Goal: Information Seeking & Learning: Learn about a topic

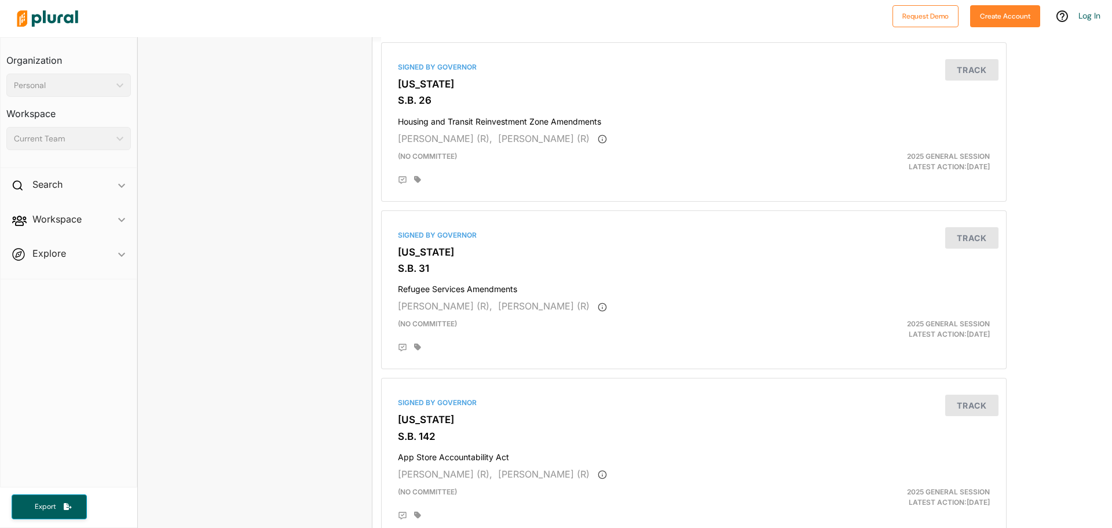
scroll to position [3025, 0]
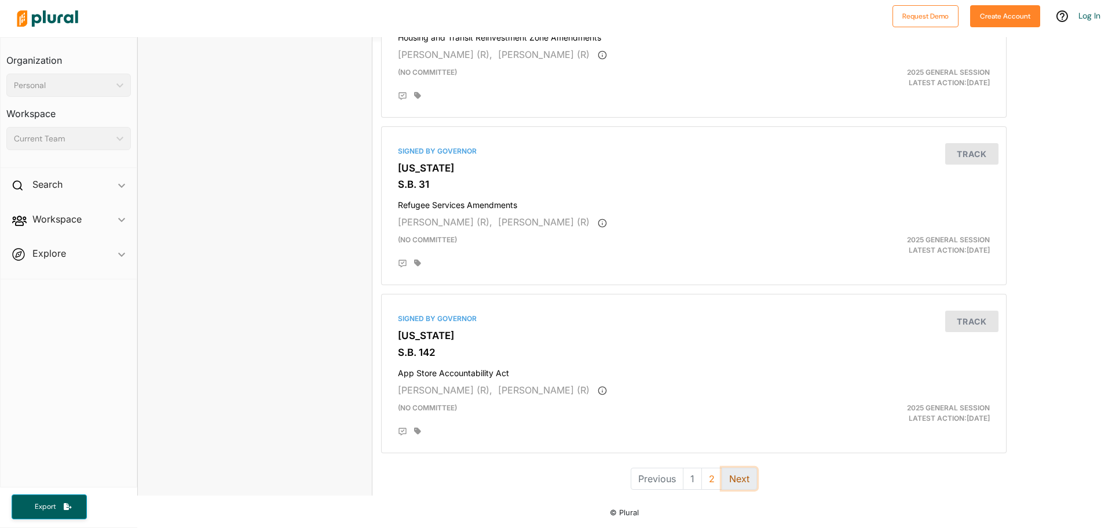
click at [752, 482] on button "Next" at bounding box center [738, 478] width 35 height 22
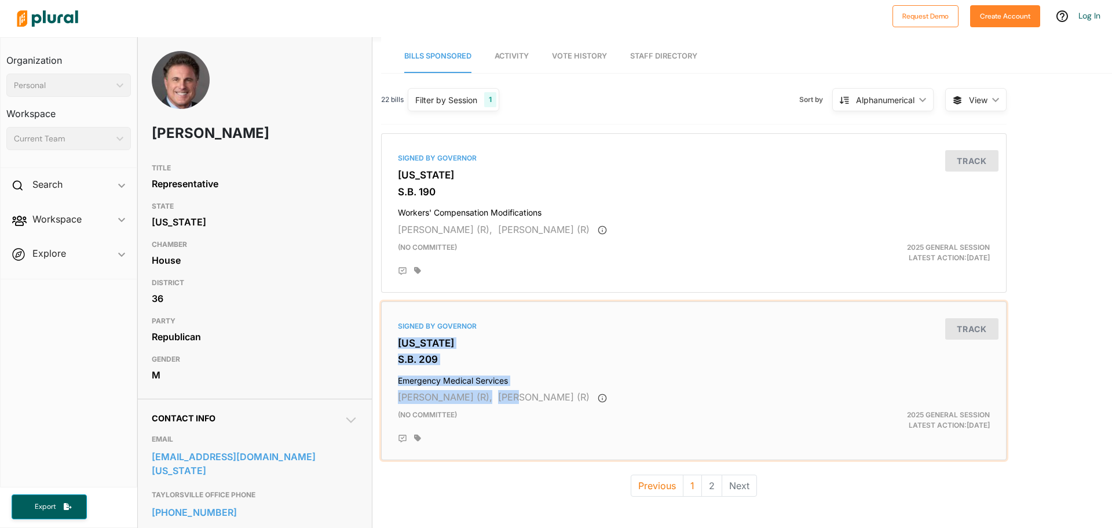
drag, startPoint x: 501, startPoint y: 400, endPoint x: 528, endPoint y: 336, distance: 69.0
click at [528, 336] on div "Signed by Governor Utah S.B. 209 Emergency Medical Services Derrin Owens (R), J…" at bounding box center [693, 380] width 615 height 149
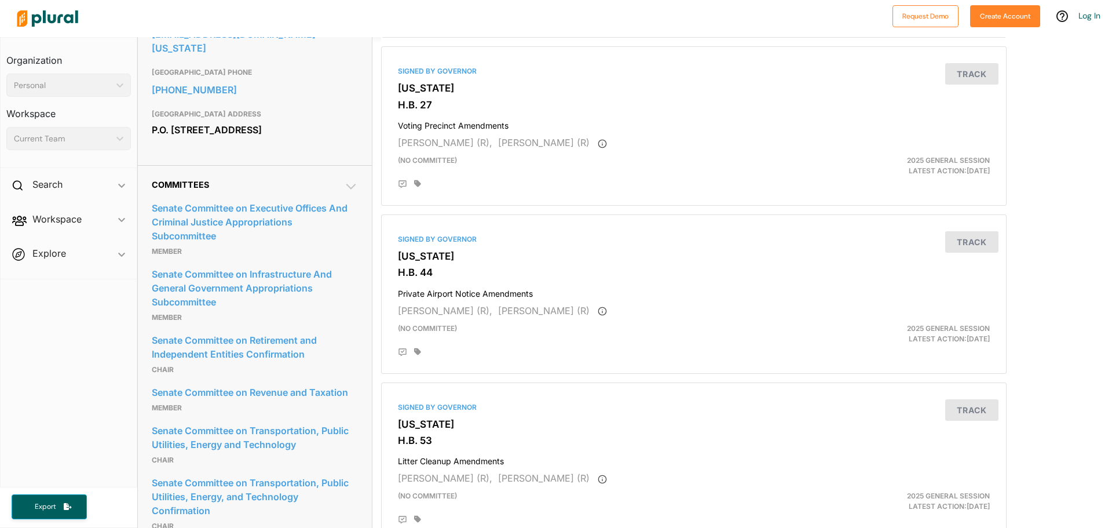
scroll to position [424, 0]
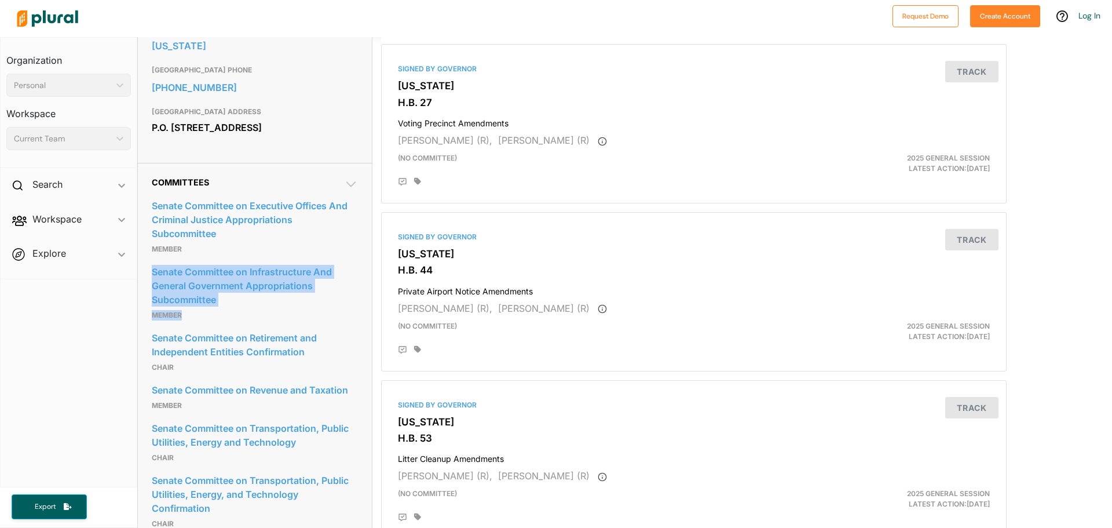
drag, startPoint x: 252, startPoint y: 319, endPoint x: 148, endPoint y: 264, distance: 117.3
click at [148, 264] on div "Committees Senate Committee on Executive Offices And Criminal Justice Appropria…" at bounding box center [255, 429] width 234 height 533
copy div "Senate Committee on Infrastructure And General Government Appropriations Subcom…"
click at [352, 301] on link "Senate Committee on Infrastructure And General Government Appropriations Subcom…" at bounding box center [255, 285] width 206 height 45
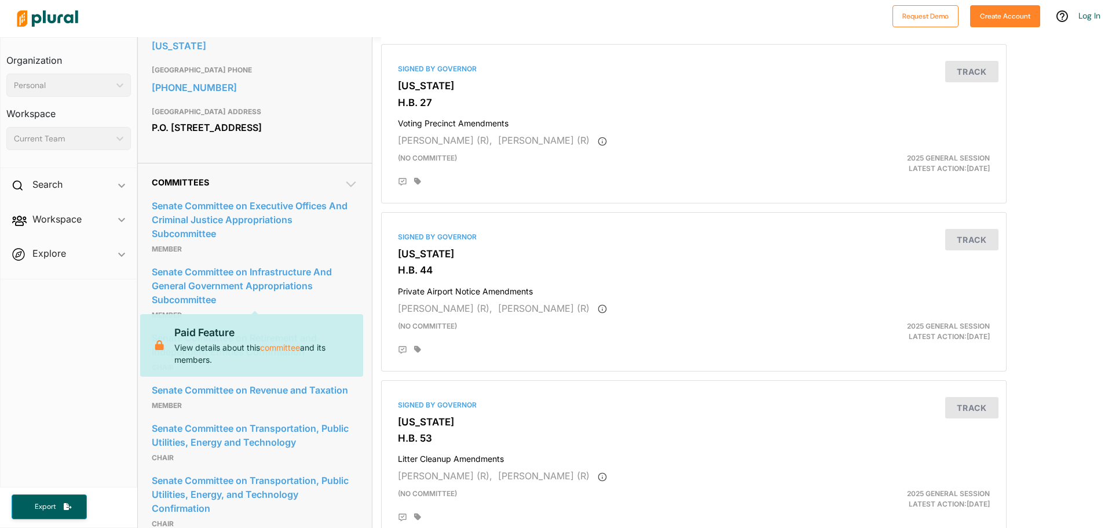
click at [468, 17] on div at bounding box center [449, 18] width 875 height 41
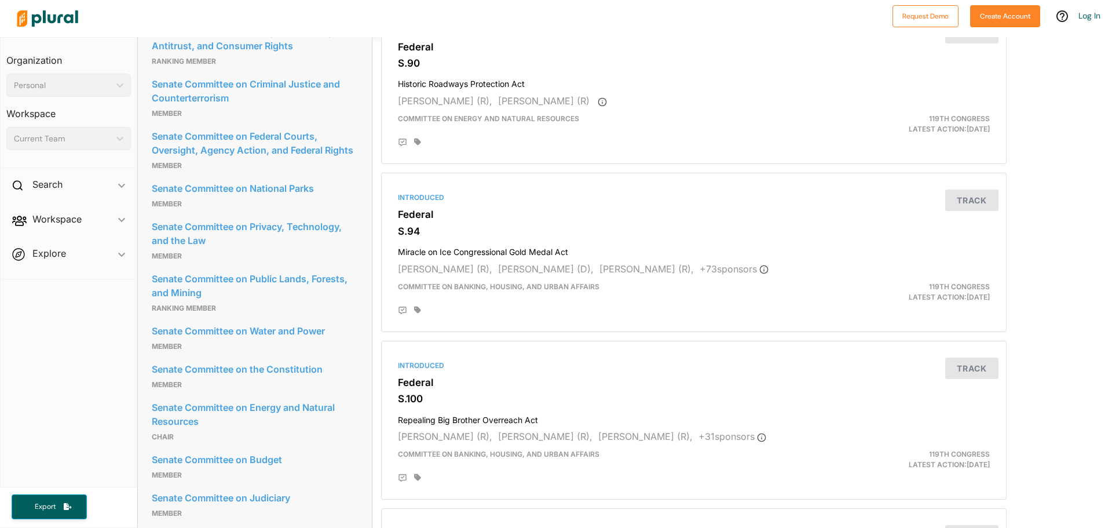
scroll to position [1138, 0]
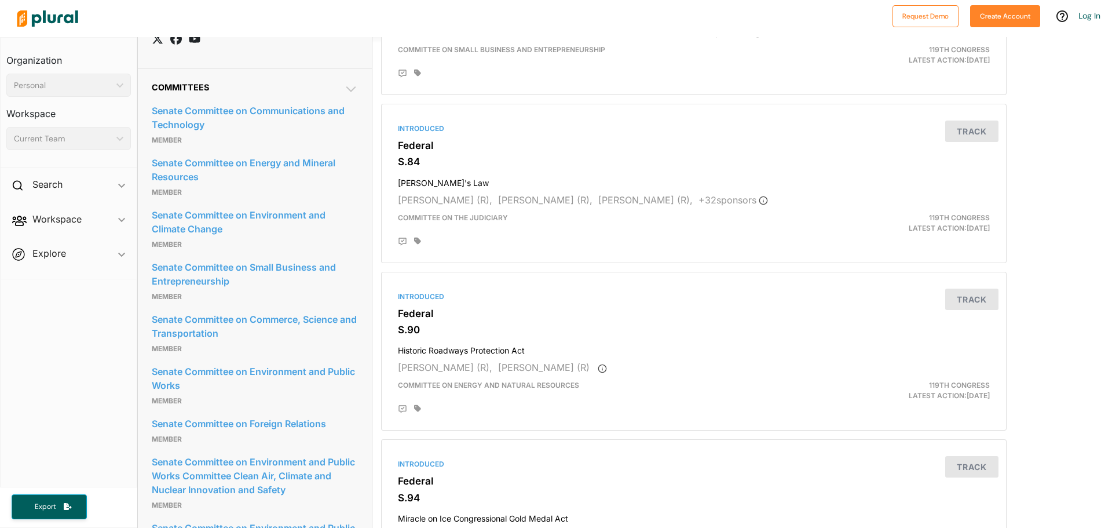
scroll to position [874, 0]
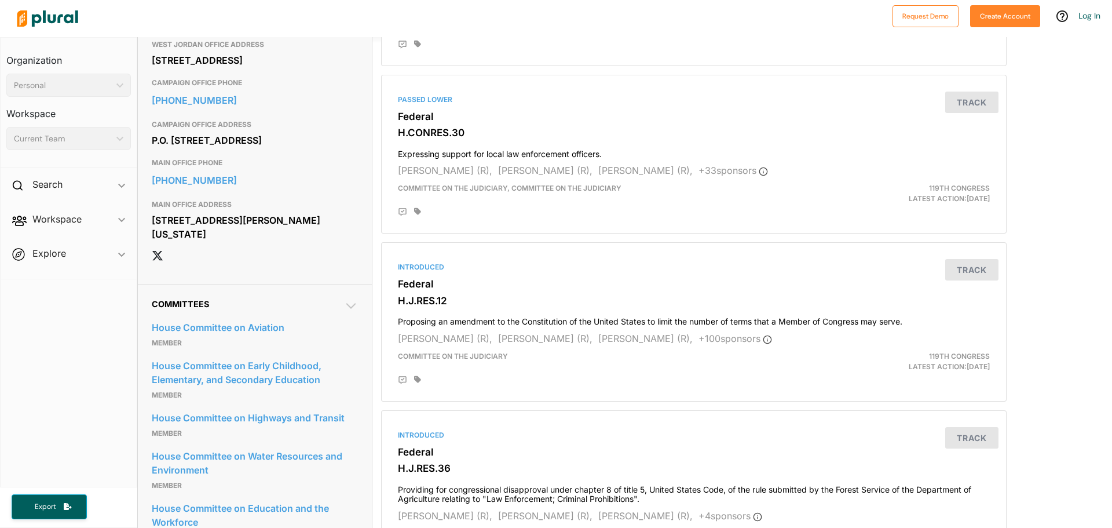
scroll to position [598, 0]
